Goal: Entertainment & Leisure: Consume media (video, audio)

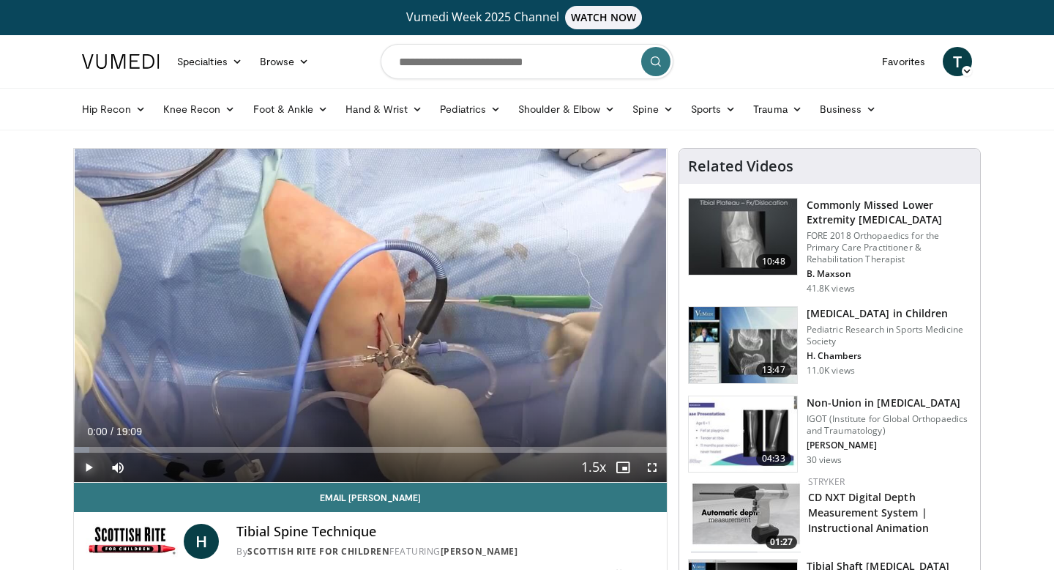
click at [84, 468] on span "Video Player" at bounding box center [88, 466] width 29 height 29
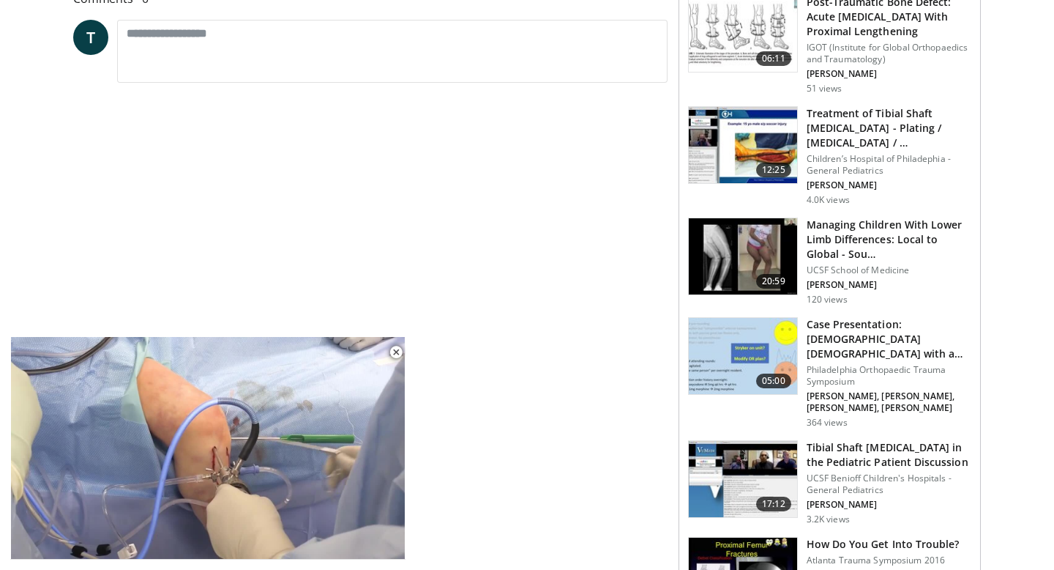
scroll to position [674, 0]
click at [392, 353] on span "Video Player" at bounding box center [395, 351] width 29 height 29
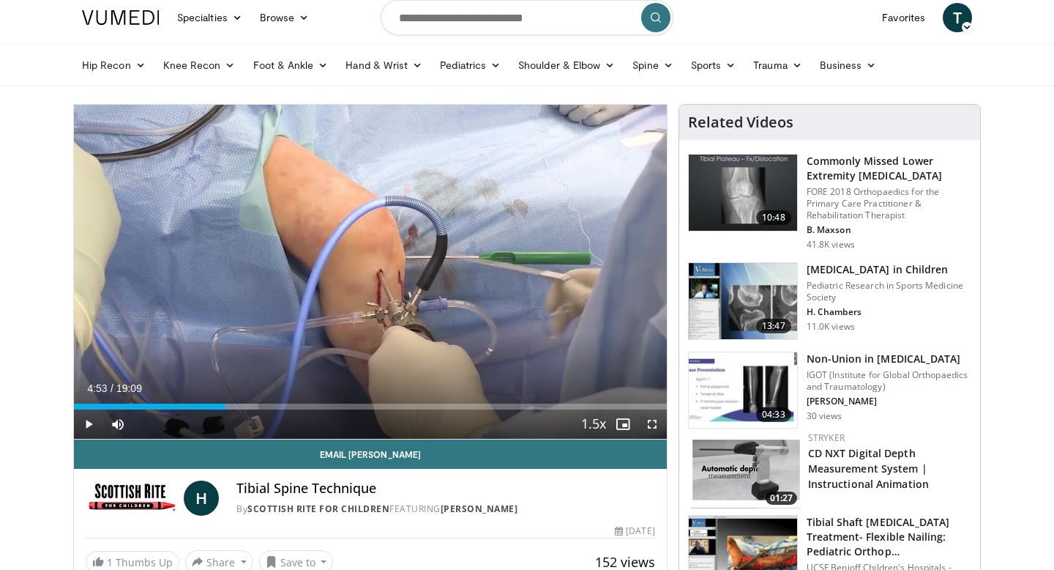
scroll to position [43, 0]
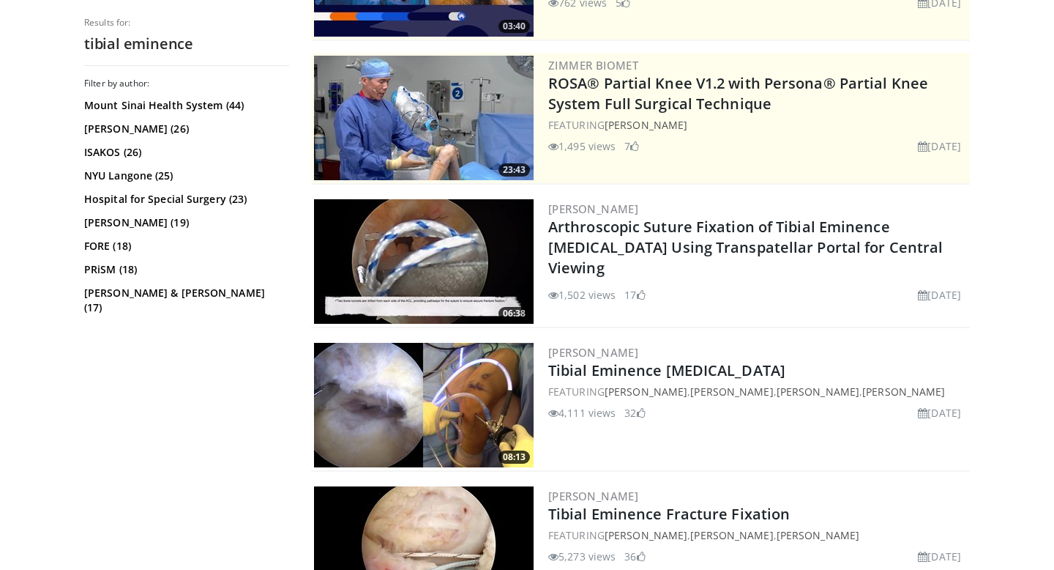
scroll to position [287, 0]
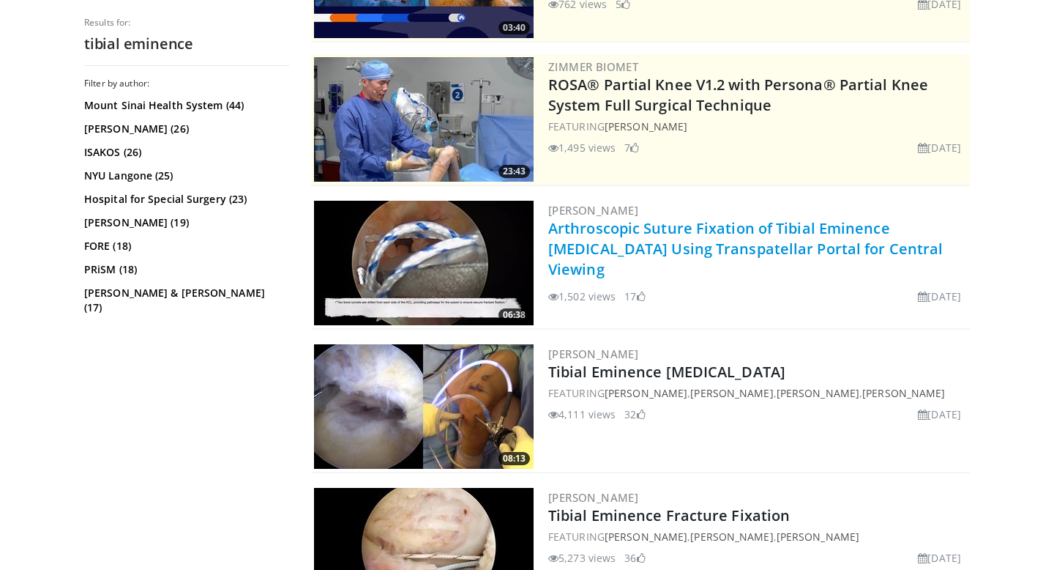
click at [725, 244] on link "Arthroscopic Suture Fixation of Tibial Eminence [MEDICAL_DATA] Using Transpatel…" at bounding box center [745, 248] width 395 height 61
